Goal: Information Seeking & Learning: Learn about a topic

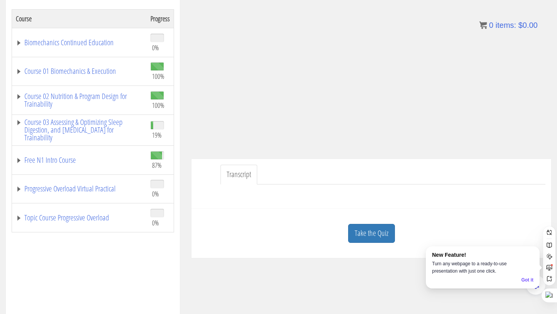
scroll to position [135, 0]
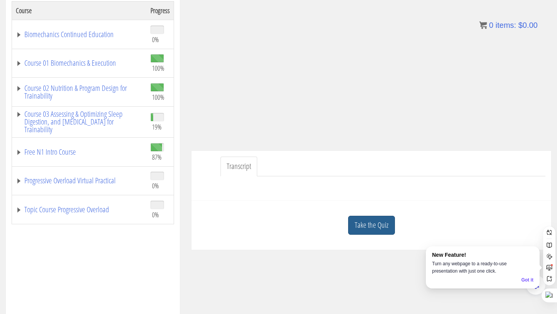
click at [365, 230] on link "Take the Quiz" at bounding box center [371, 225] width 47 height 19
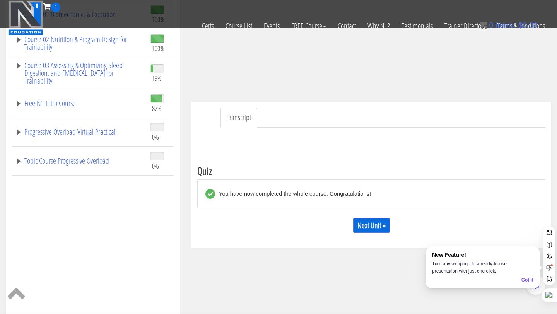
scroll to position [180, 0]
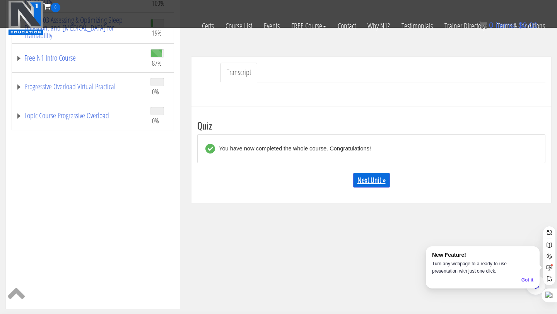
click at [368, 178] on link "Next Unit »" at bounding box center [371, 180] width 37 height 15
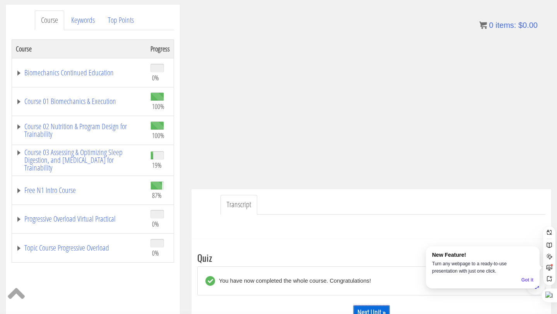
scroll to position [96, 0]
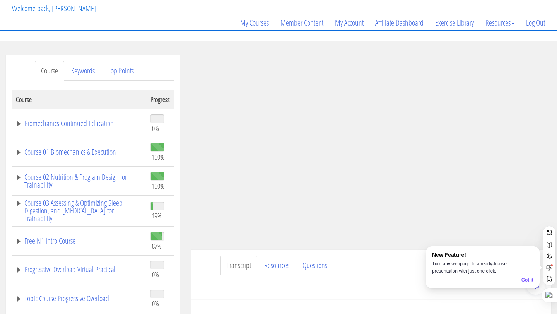
scroll to position [116, 0]
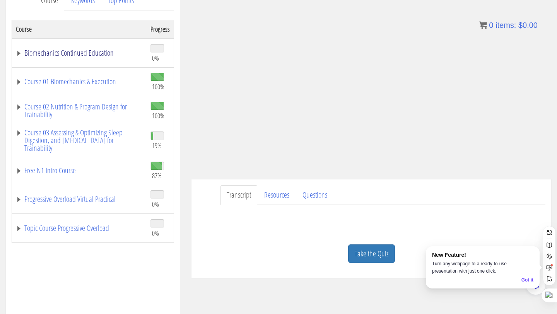
click at [27, 53] on link "Biomechanics Continued Education" at bounding box center [79, 53] width 127 height 8
click at [31, 53] on link "Biomechanics Continued Education" at bounding box center [79, 53] width 127 height 8
click at [305, 214] on div "Question : If you see a decrease in ROM with an exercise. Do you want to train …" at bounding box center [371, 214] width 348 height 19
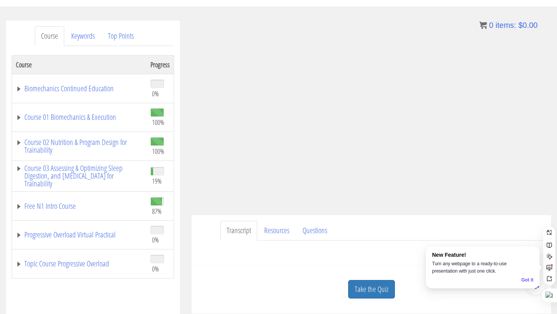
scroll to position [74, 0]
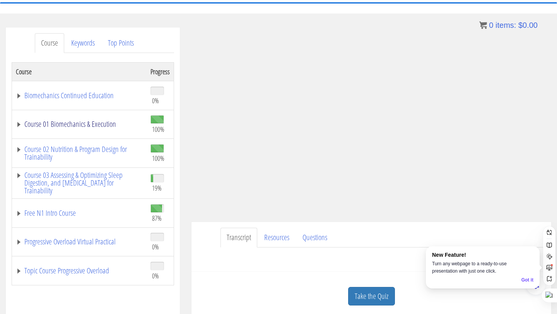
click at [18, 124] on link "Course 01 Biomechanics & Execution" at bounding box center [79, 124] width 127 height 8
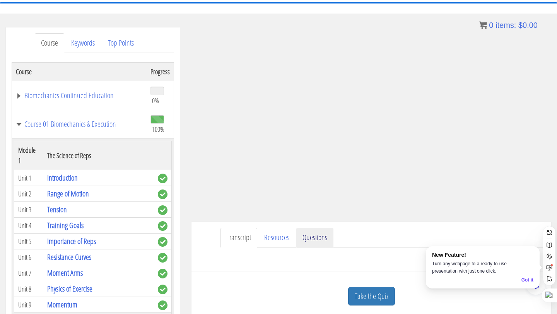
click at [318, 236] on link "Questions" at bounding box center [314, 238] width 37 height 20
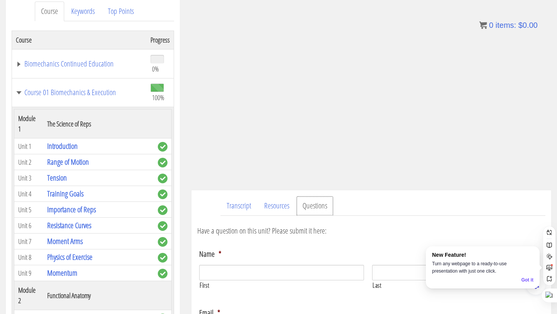
scroll to position [203, 0]
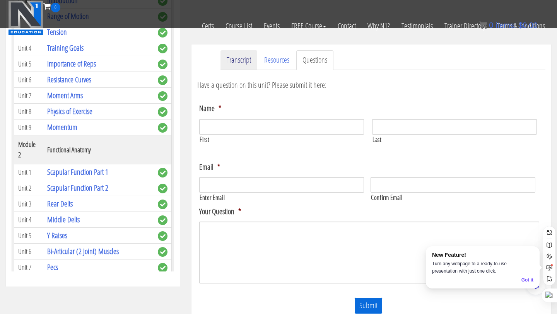
click at [234, 66] on link "Transcript" at bounding box center [238, 60] width 37 height 20
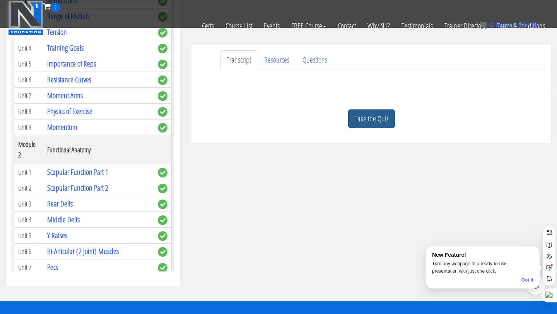
click at [382, 116] on link "Take the Quiz" at bounding box center [371, 118] width 47 height 19
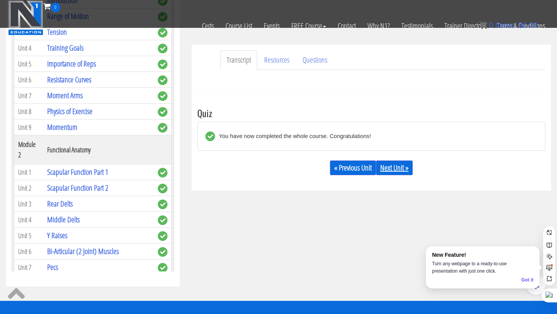
click at [402, 168] on link "Next Unit »" at bounding box center [394, 167] width 37 height 15
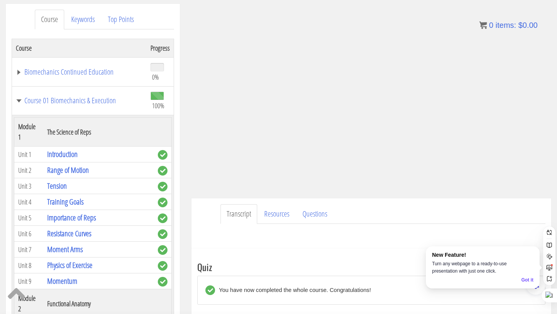
scroll to position [25, 0]
